Goal: Task Accomplishment & Management: Use online tool/utility

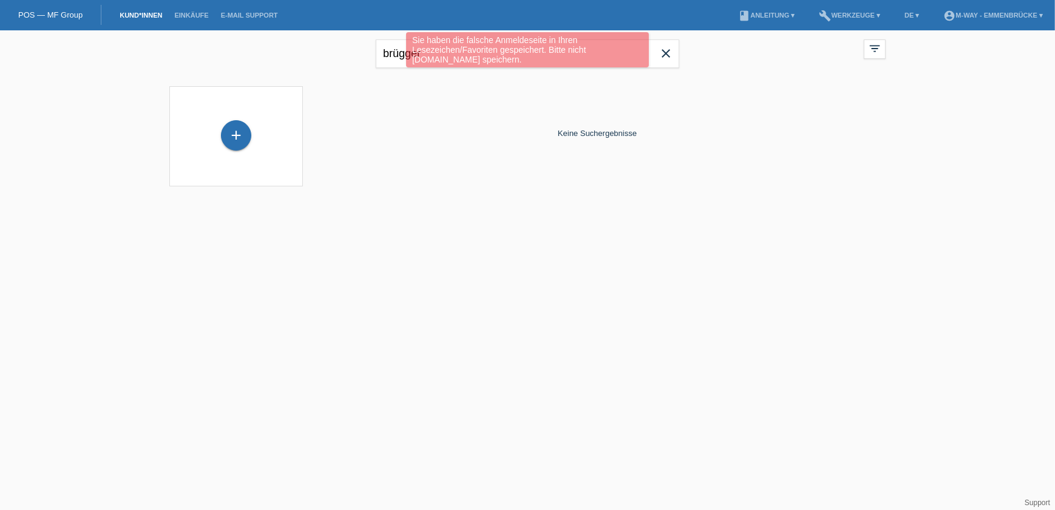
click at [400, 61] on div "Sie haben die falsche Anmeldeseite in Ihren Lesezeichen/Favoriten gespeichert. …" at bounding box center [527, 51] width 633 height 38
click at [398, 53] on div "Sie haben die falsche Anmeldeseite in Ihren Lesezeichen/Favoriten gespeichert. …" at bounding box center [527, 51] width 633 height 38
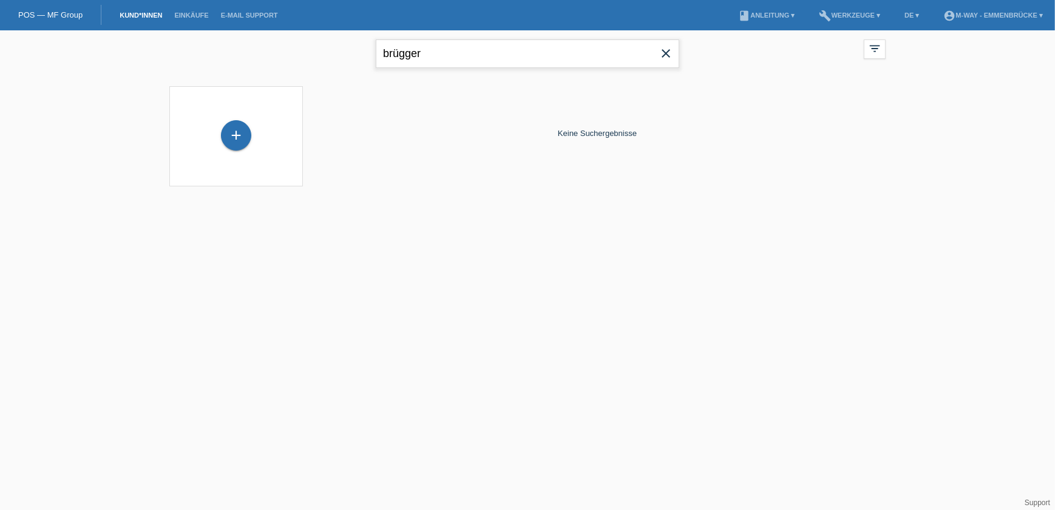
drag, startPoint x: 429, startPoint y: 53, endPoint x: 376, endPoint y: 53, distance: 52.8
click at [376, 53] on input "brügger" at bounding box center [527, 53] width 303 height 29
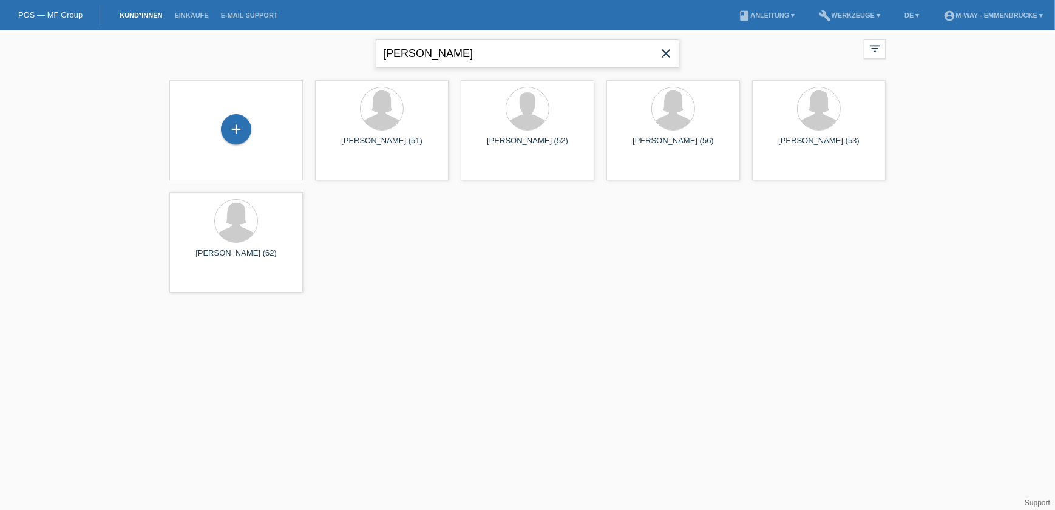
click at [472, 61] on input "keller maria" at bounding box center [527, 53] width 303 height 29
type input "[PERSON_NAME]"
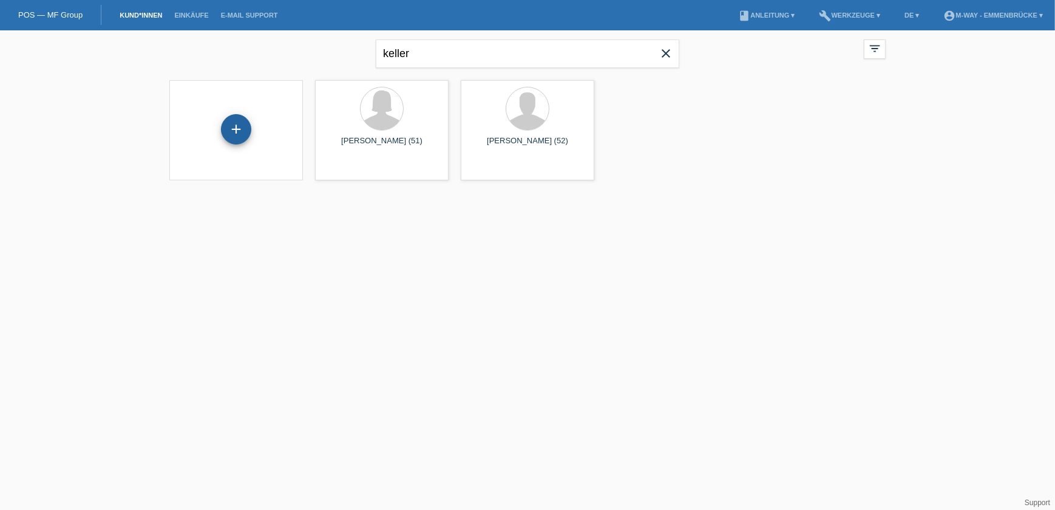
click at [234, 132] on div "+" at bounding box center [236, 129] width 30 height 30
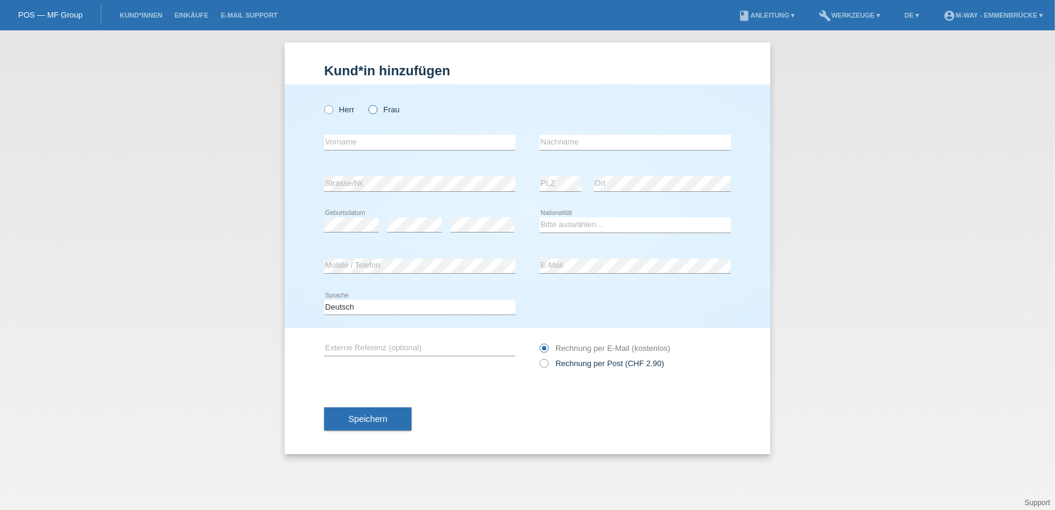
click at [367, 103] on icon at bounding box center [367, 103] width 0 height 0
click at [376, 110] on input "Frau" at bounding box center [372, 109] width 8 height 8
radio input "true"
click at [371, 142] on input "text" at bounding box center [419, 142] width 191 height 15
type input "m"
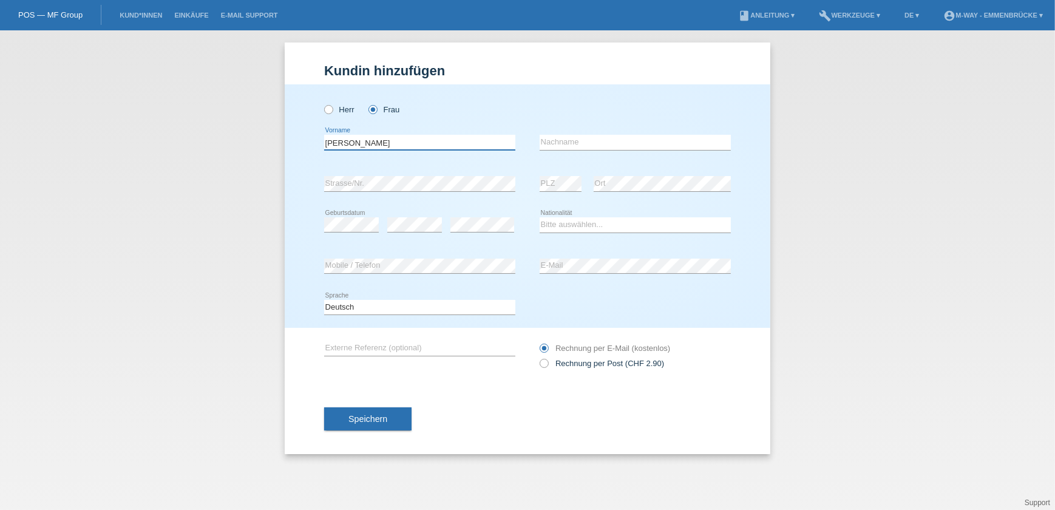
type input "[PERSON_NAME]"
click at [606, 138] on input "Keller4" at bounding box center [635, 142] width 191 height 15
type input "Keller"
click at [627, 222] on select "Bitte auswählen... Schweiz Deutschland Liechtenstein Österreich ------------ Af…" at bounding box center [635, 224] width 191 height 15
select select "CH"
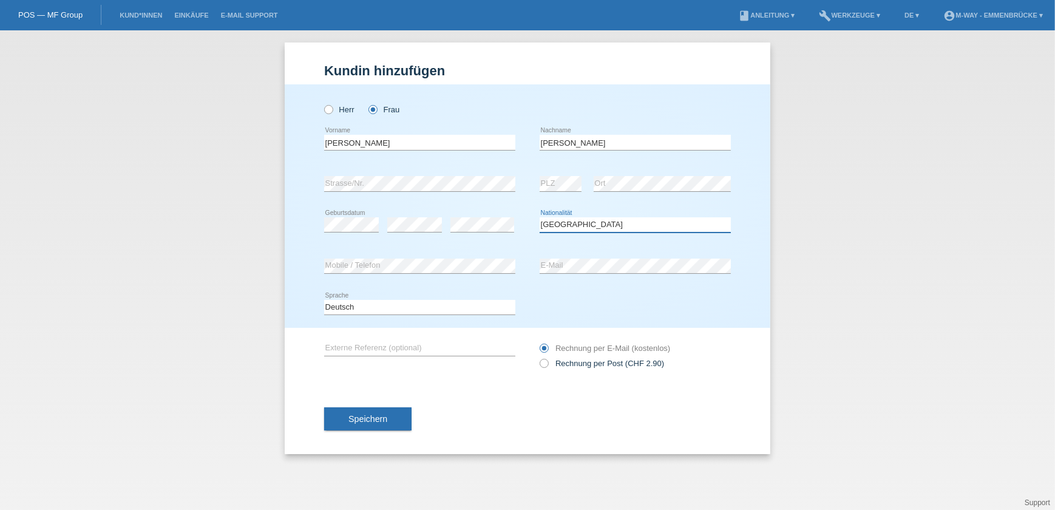
click at [540, 217] on select "Bitte auswählen... Schweiz Deutschland Liechtenstein Österreich ------------ Af…" at bounding box center [635, 224] width 191 height 15
click at [381, 419] on span "Speichern" at bounding box center [367, 419] width 39 height 10
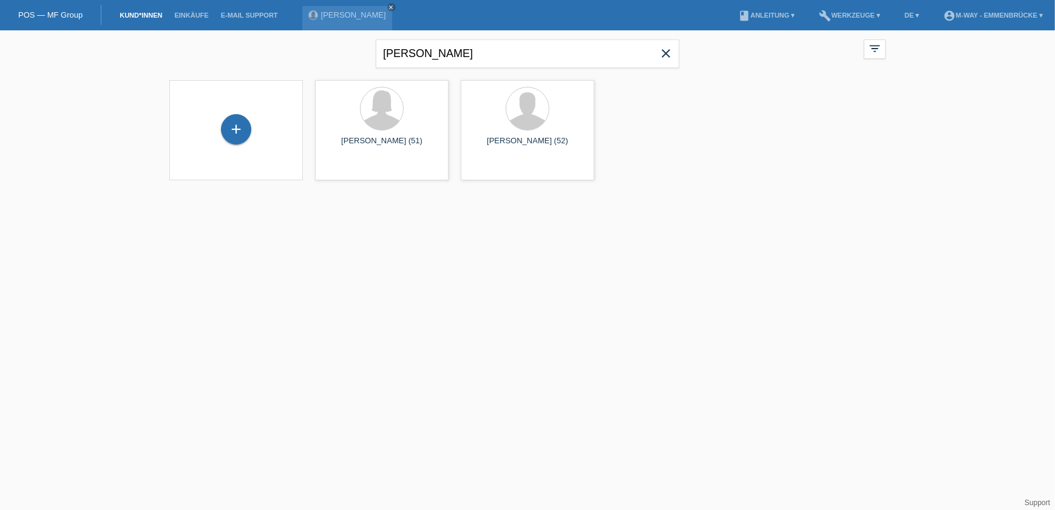
click at [869, 11] on li "build Werkzeuge ▾" at bounding box center [849, 15] width 73 height 31
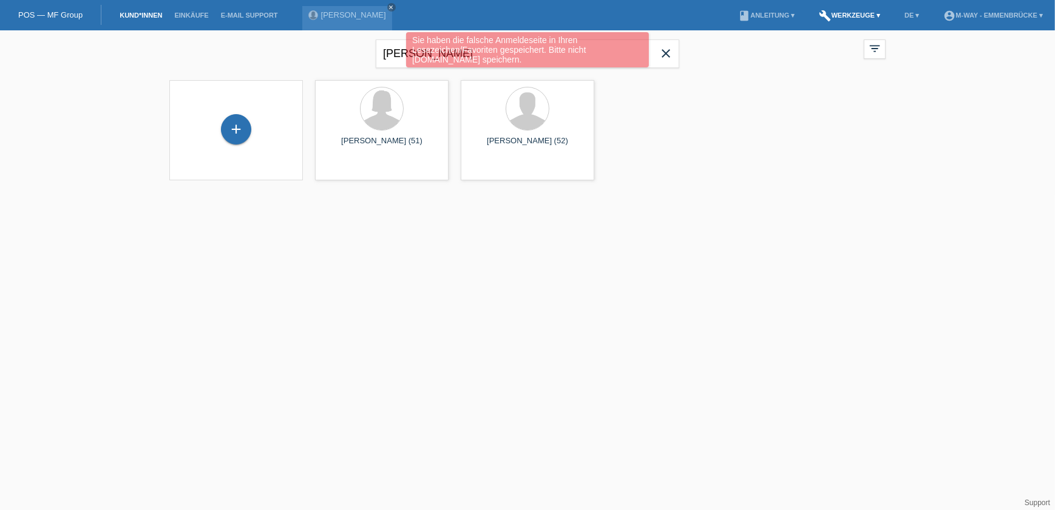
click at [864, 14] on link "build Werkzeuge ▾" at bounding box center [849, 15] width 73 height 7
click at [835, 47] on div "Sie haben die falsche Anmeldeseite in Ihren Lesezeichen/Favoriten gespeichert. …" at bounding box center [527, 51] width 633 height 38
drag, startPoint x: 835, startPoint y: 47, endPoint x: 820, endPoint y: 46, distance: 15.2
click at [820, 46] on div "Sie haben die falsche Anmeldeseite in Ihren Lesezeichen/Favoriten gespeichert. …" at bounding box center [527, 51] width 633 height 38
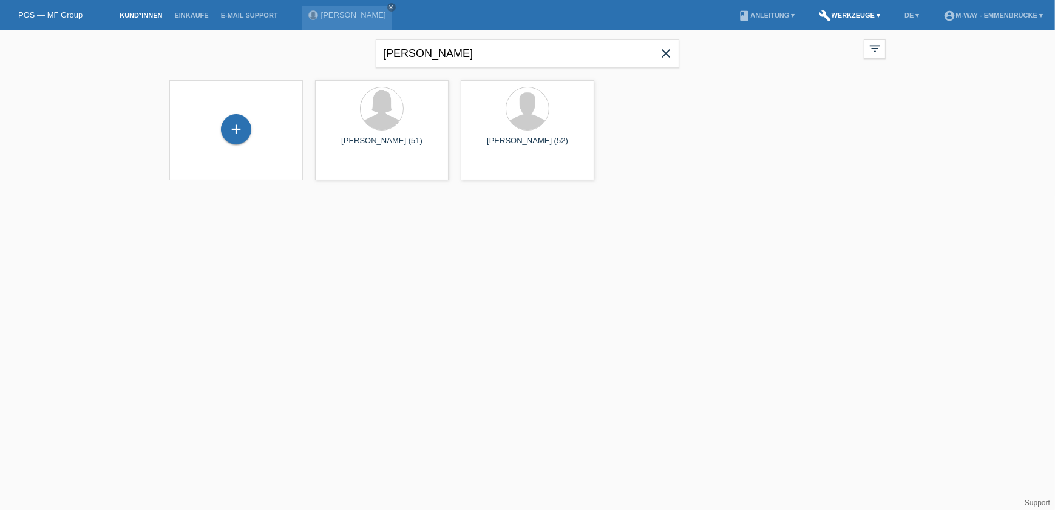
click at [856, 15] on link "build Werkzeuge ▾" at bounding box center [849, 15] width 73 height 7
click at [834, 46] on span "Raten-Kalkulator" at bounding box center [845, 47] width 63 height 15
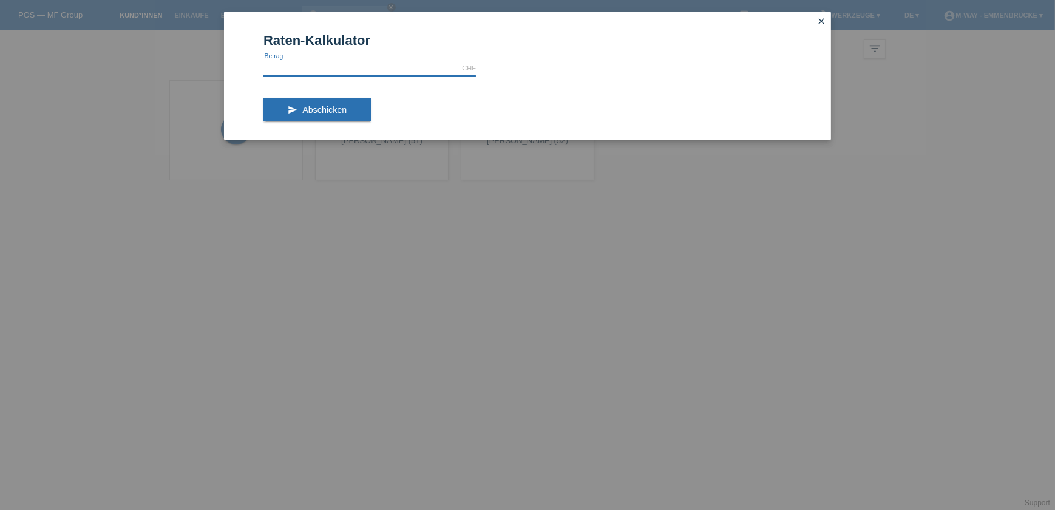
click at [373, 63] on input "text" at bounding box center [369, 68] width 212 height 15
type input "3314.00"
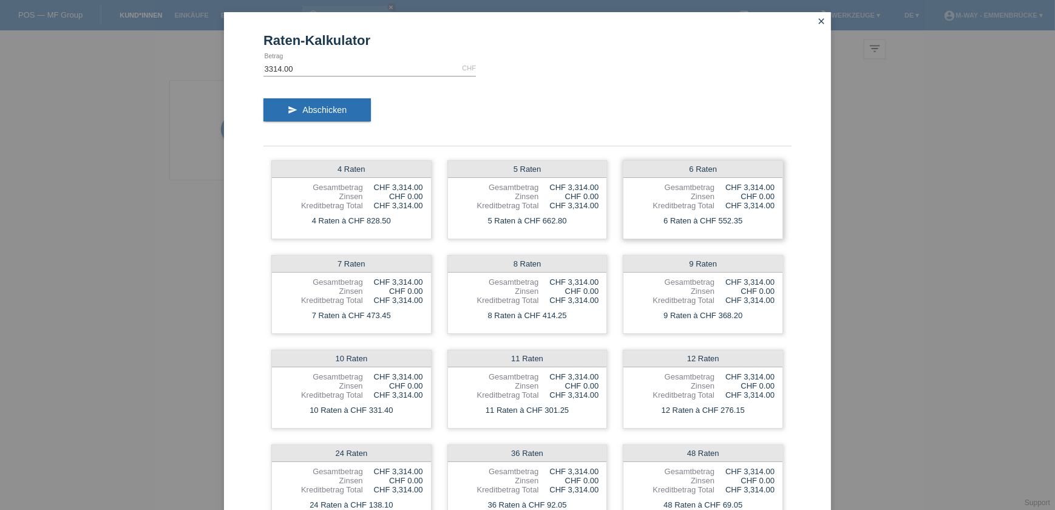
drag, startPoint x: 694, startPoint y: 199, endPoint x: 735, endPoint y: 204, distance: 41.6
click at [735, 204] on div "6 Raten Gesamtbetrag CHF 3,314.00 Zinsen CHF 0.00 Kreditbetrag Total CHF 3,314.…" at bounding box center [703, 199] width 160 height 79
click at [747, 194] on div "CHF 0.00" at bounding box center [744, 196] width 60 height 9
